Goal: Information Seeking & Learning: Learn about a topic

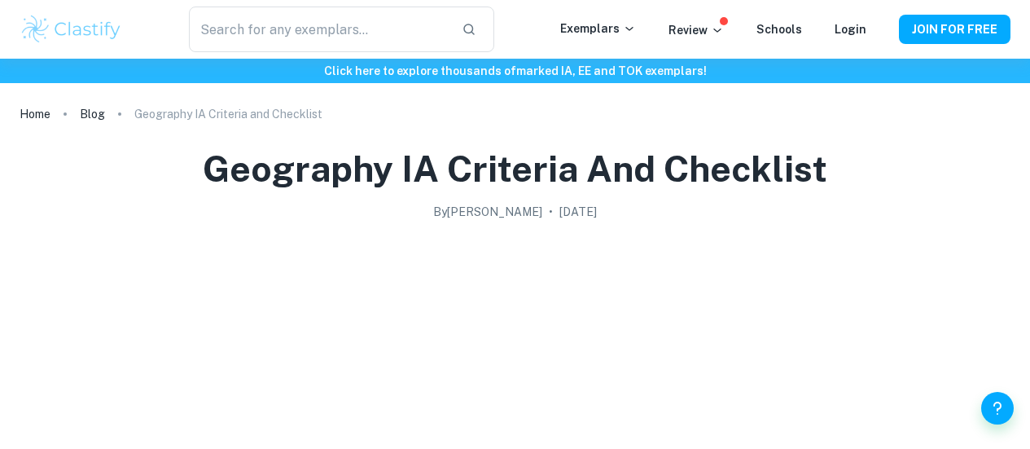
scroll to position [1137, 0]
